Goal: Register for event/course

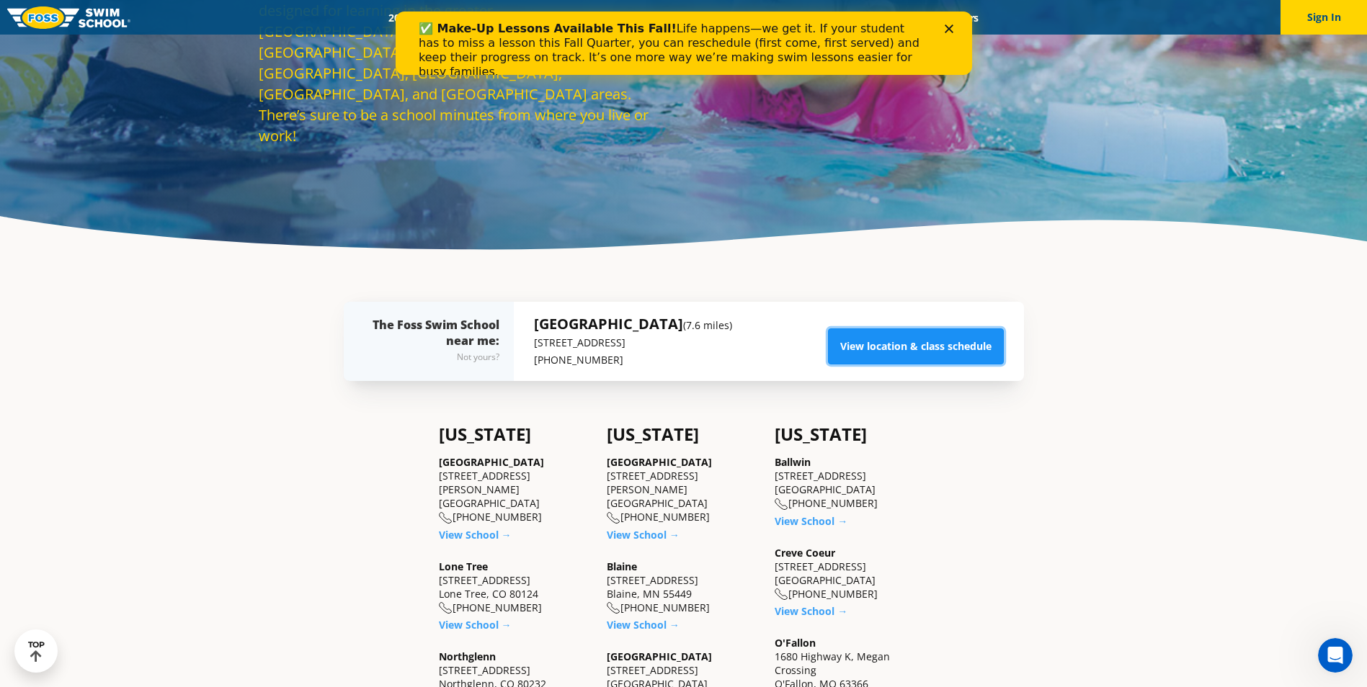
click at [928, 342] on link "View location & class schedule" at bounding box center [916, 347] width 176 height 36
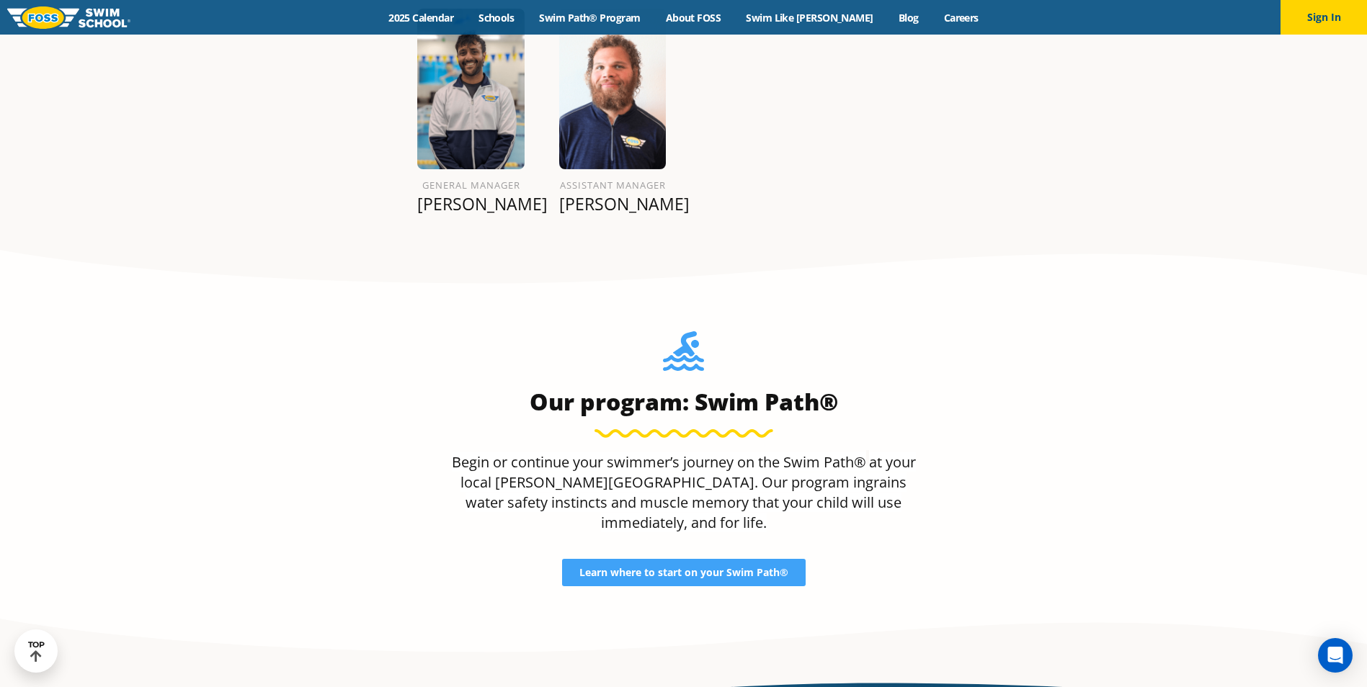
scroll to position [2142, 0]
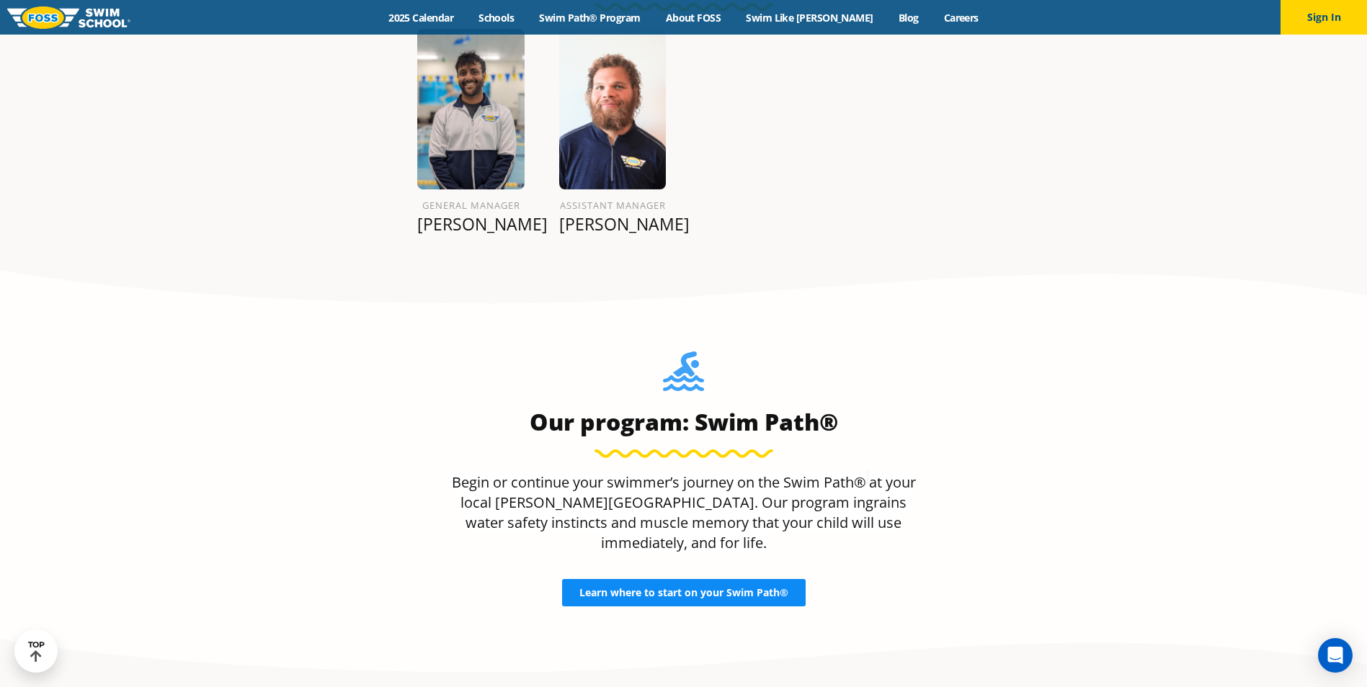
click at [685, 588] on span "Learn where to start on your Swim Path®" at bounding box center [683, 593] width 209 height 10
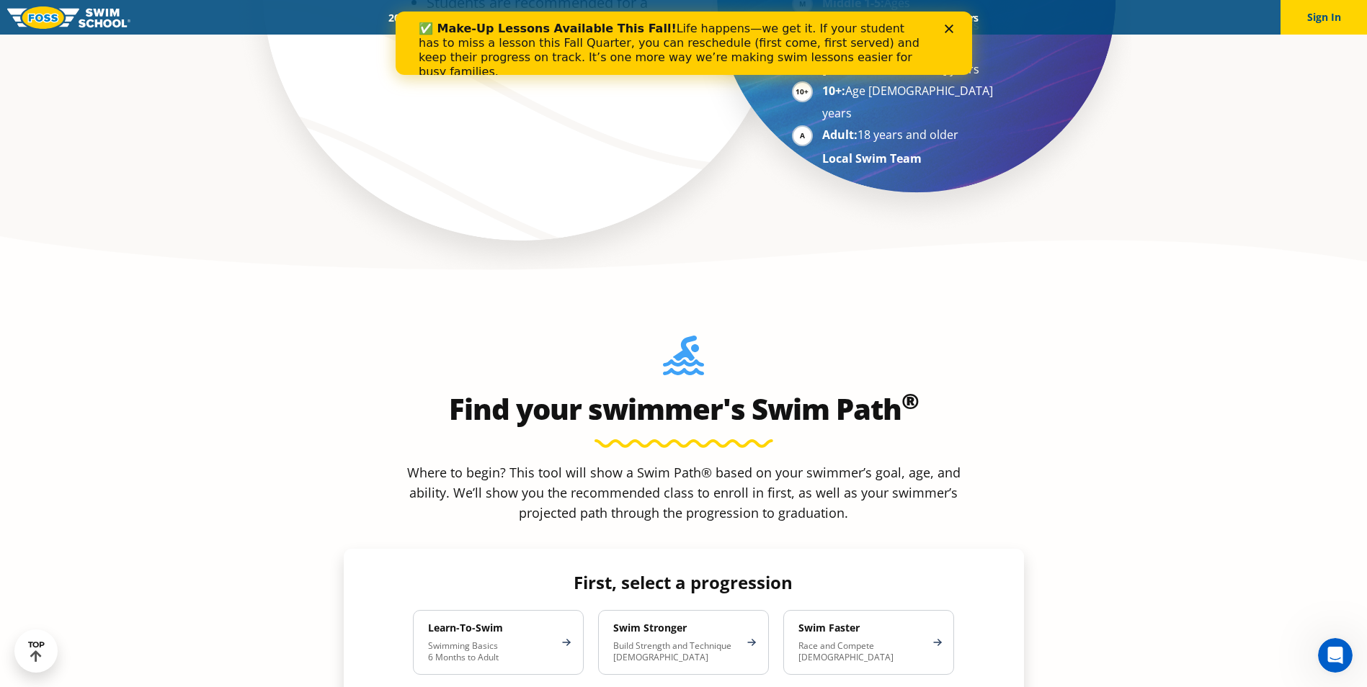
scroll to position [1153, 0]
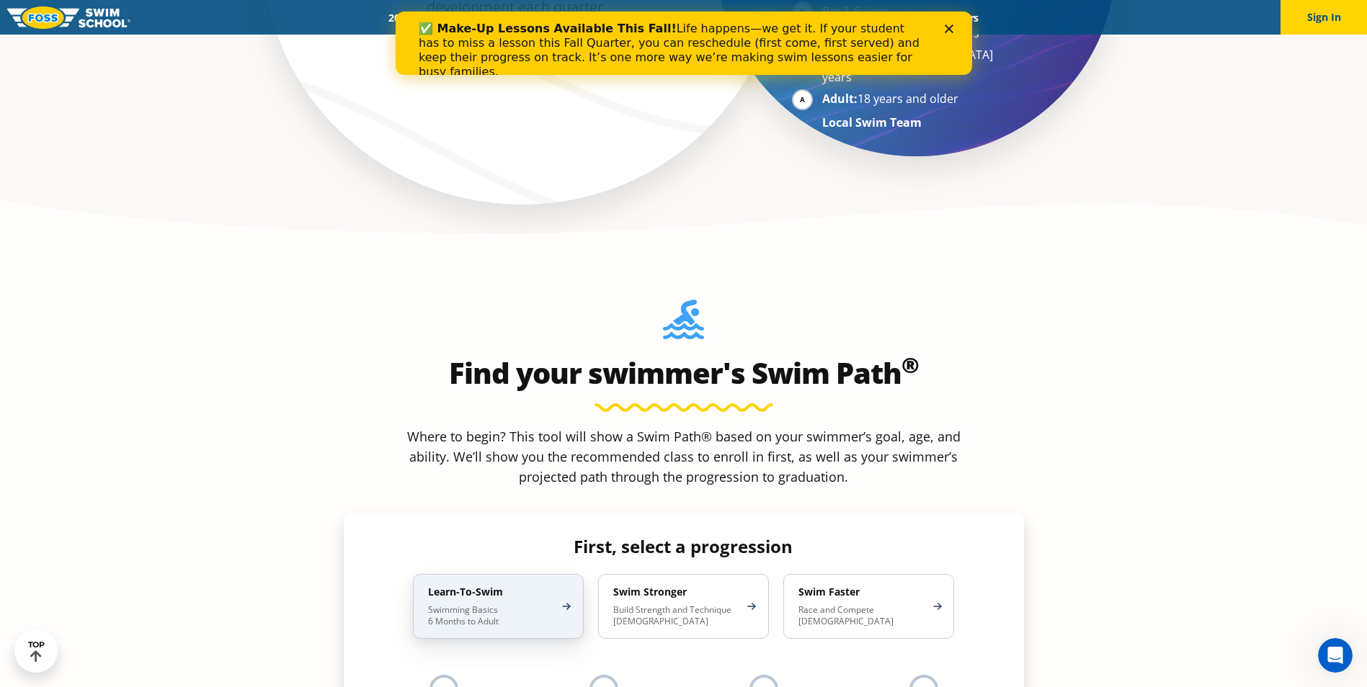
click at [477, 605] on p "Swimming Basics 6 Months to Adult" at bounding box center [491, 616] width 126 height 23
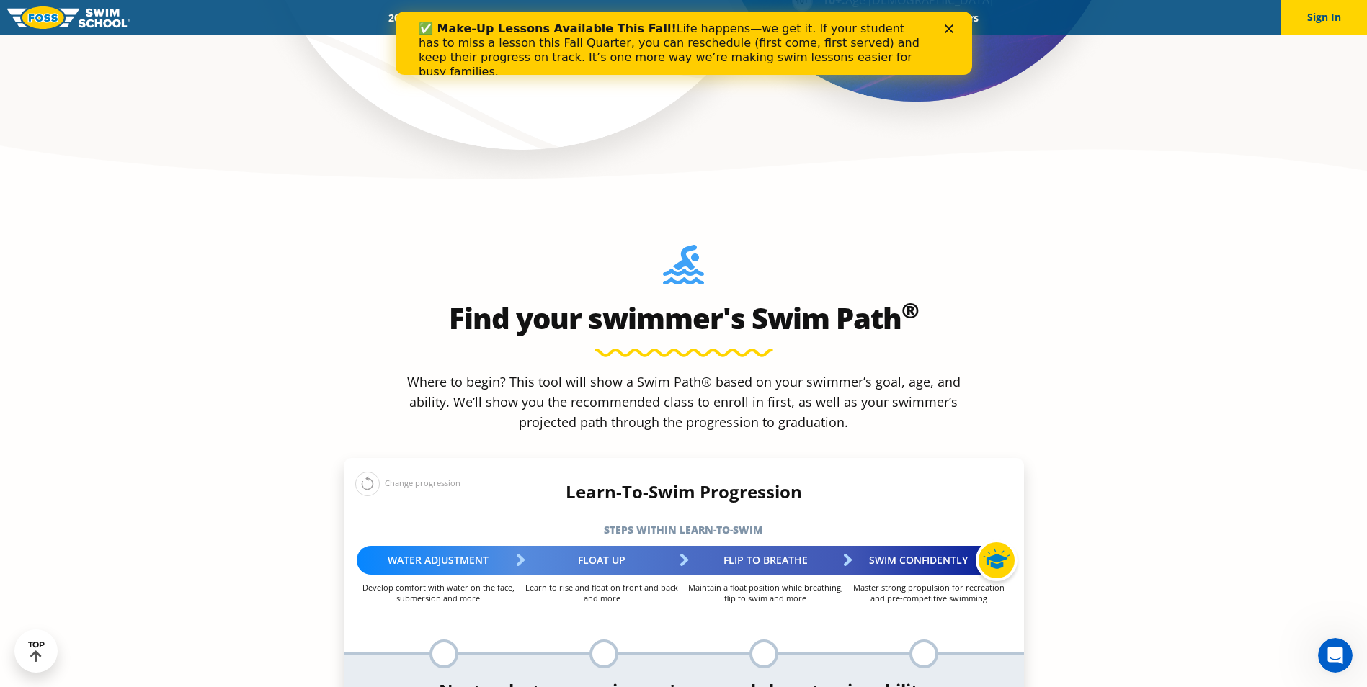
scroll to position [1369, 0]
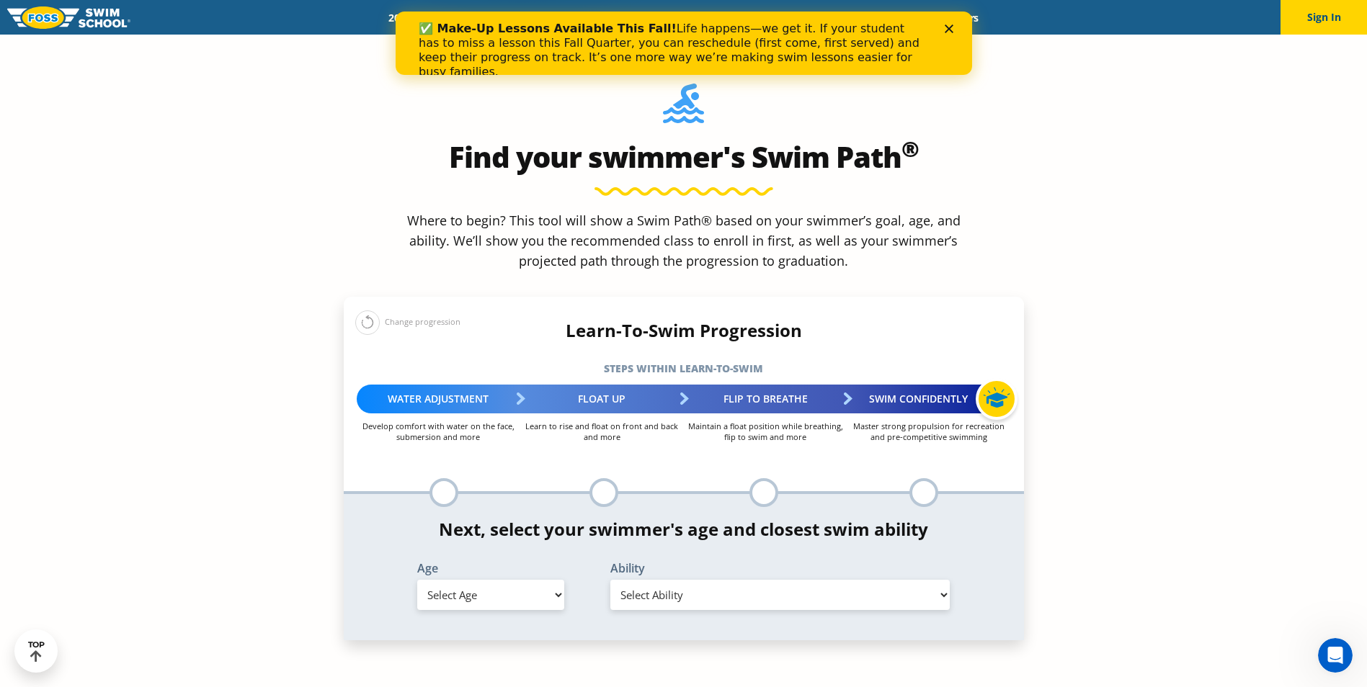
click at [558, 580] on select "Select Age 6 months - 1 year 1 year 2 years 3 years 4 years 5 years 6 years 7 y…" at bounding box center [490, 595] width 147 height 30
select select "adult-18-years-"
click at [417, 580] on select "Select Age 6 months - 1 year 1 year 2 years 3 years 4 years 5 years 6 years 7 y…" at bounding box center [490, 595] width 147 height 30
click at [943, 580] on select "Select Ability First in-water experience When in the water reliant on a life ja…" at bounding box center [780, 595] width 340 height 30
select select "adult-18-years--when-in-the-water-reliant-on-a-life-jacket-or-floatation-device"
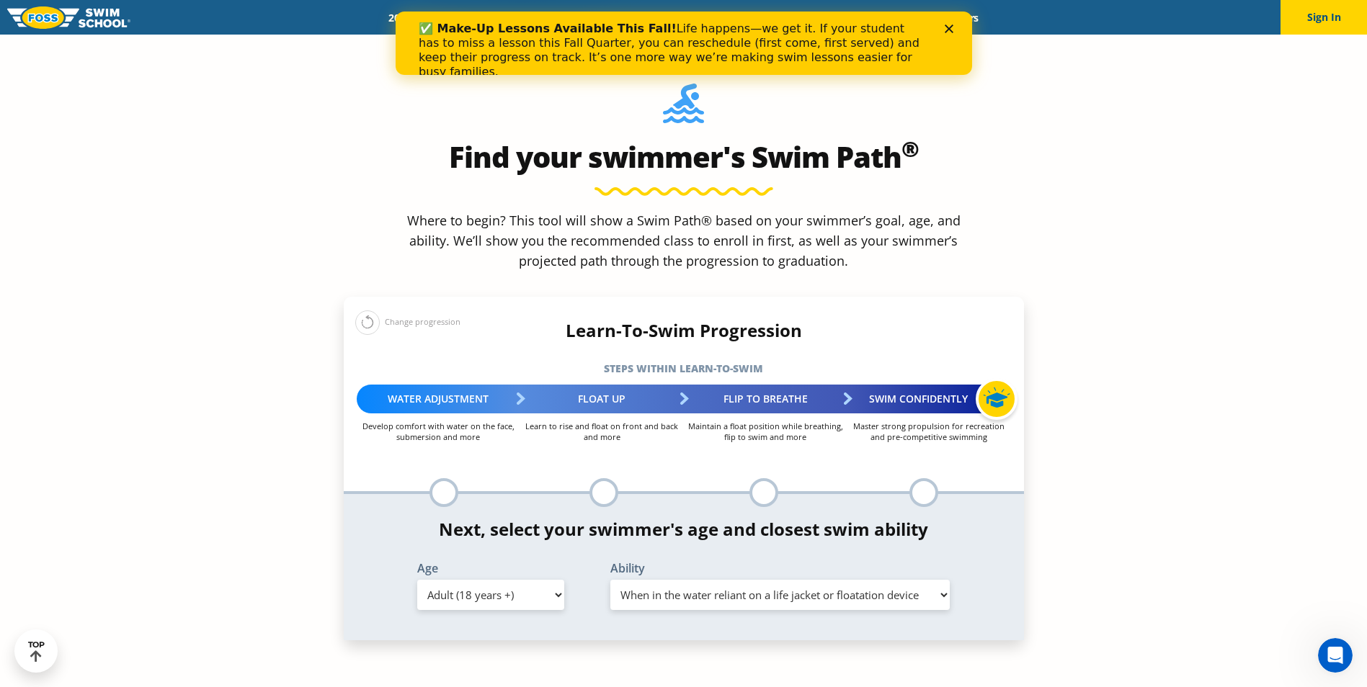
click at [610, 580] on select "Select Ability First in-water experience When in the water reliant on a life ja…" at bounding box center [780, 595] width 340 height 30
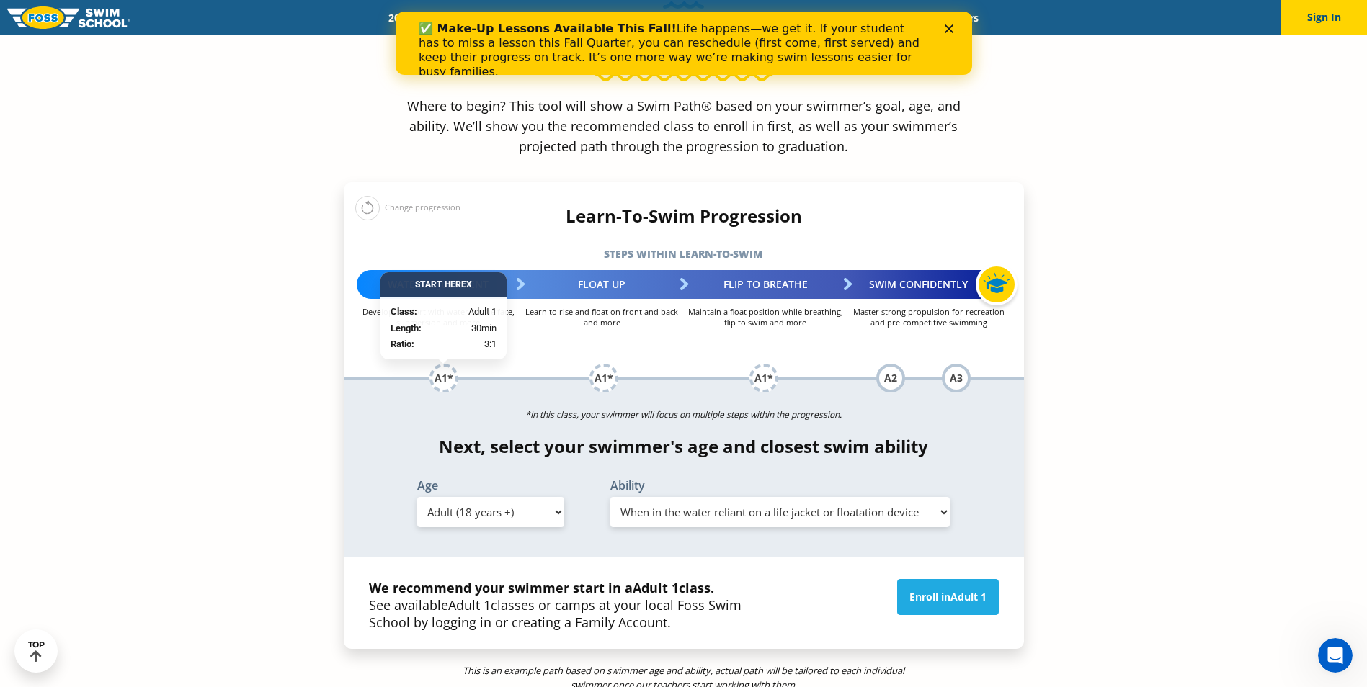
scroll to position [1513, 0]
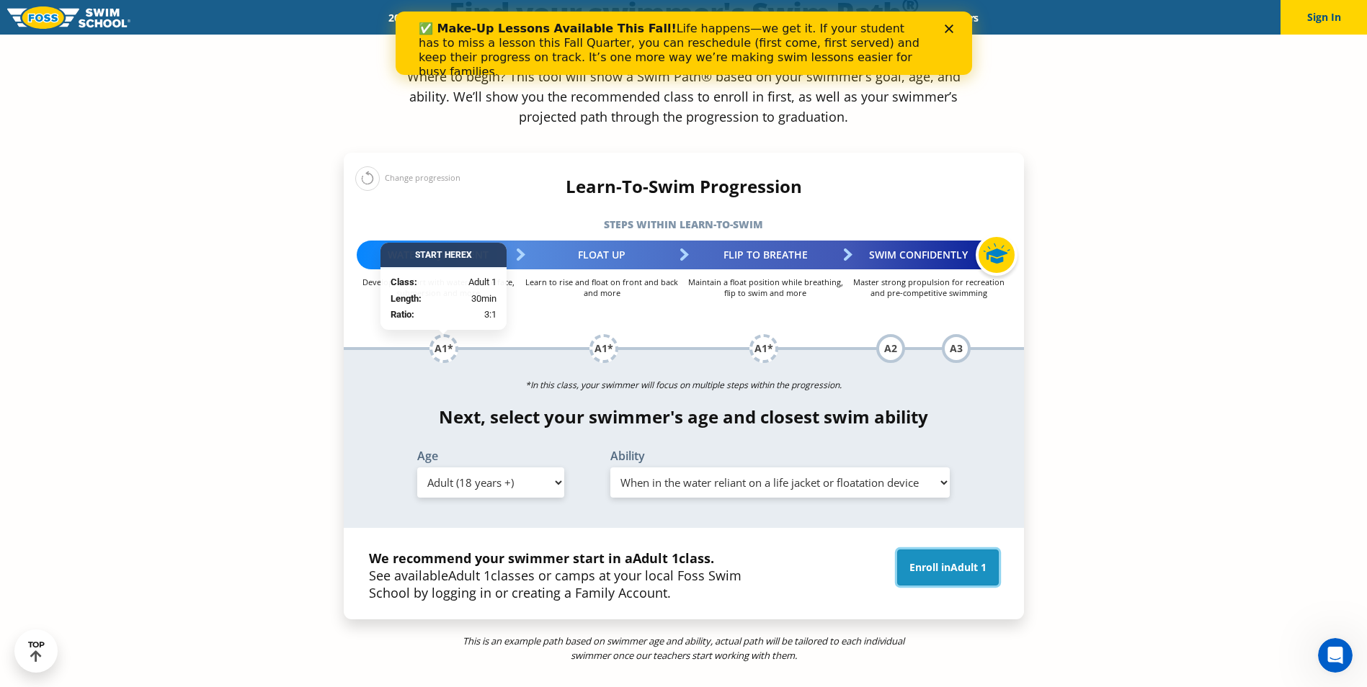
click at [925, 550] on link "Enroll in Adult 1" at bounding box center [948, 568] width 102 height 36
